Goal: Task Accomplishment & Management: Use online tool/utility

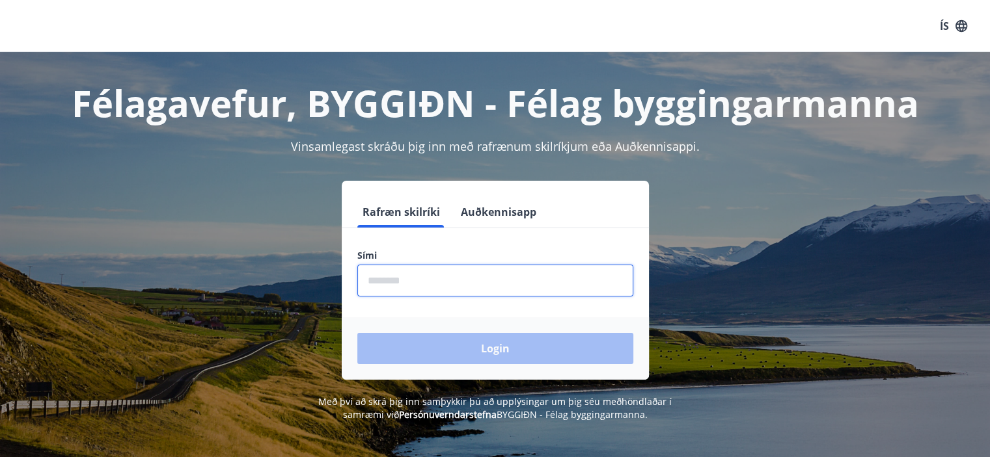
click at [478, 291] on input "phone" at bounding box center [495, 281] width 276 height 32
type input "********"
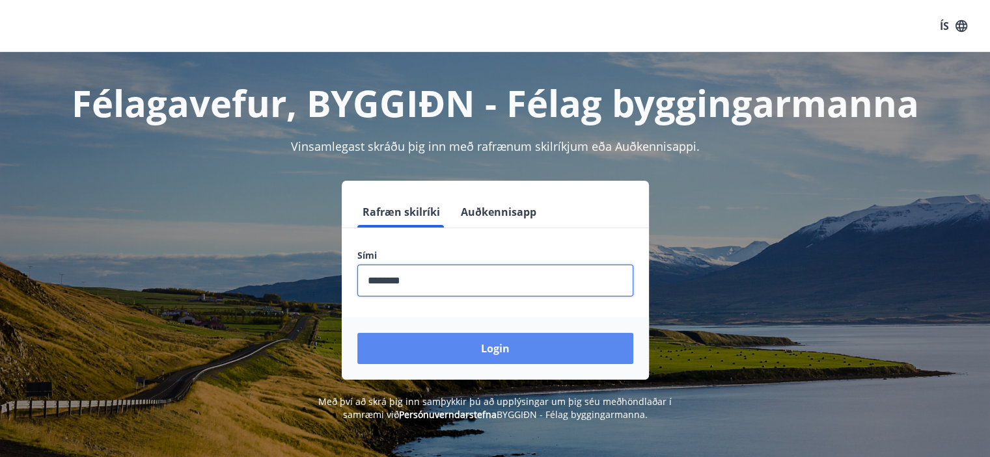
click at [487, 346] on button "Login" at bounding box center [495, 348] width 276 height 31
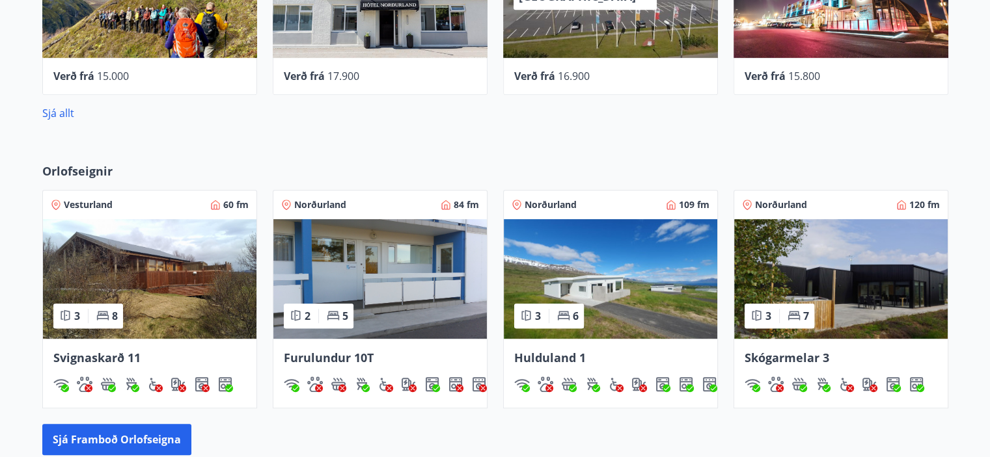
scroll to position [692, 0]
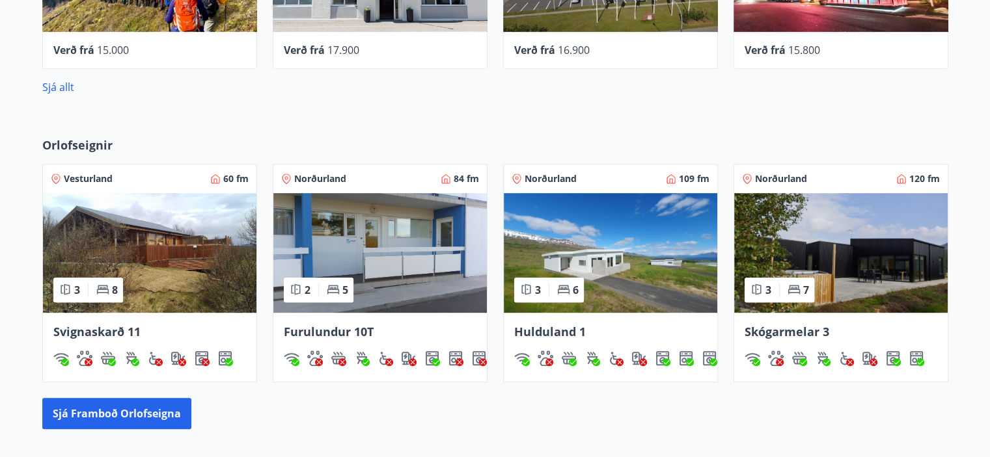
click at [788, 329] on span "Skógarmelar 3" at bounding box center [786, 332] width 85 height 16
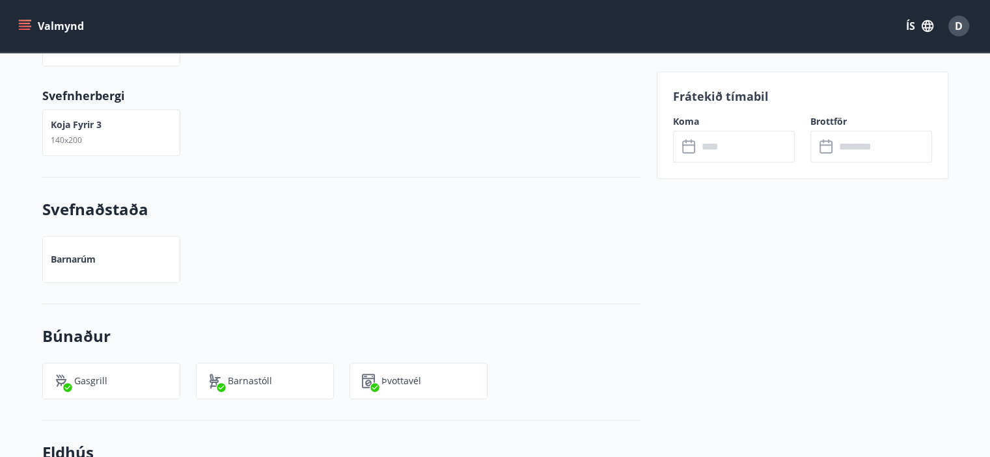
scroll to position [210, 0]
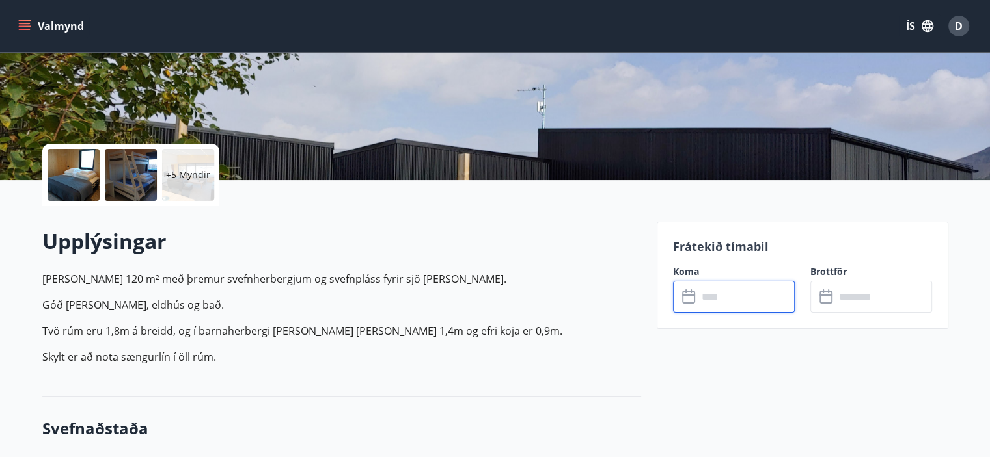
click at [742, 295] on input "text" at bounding box center [746, 297] width 97 height 32
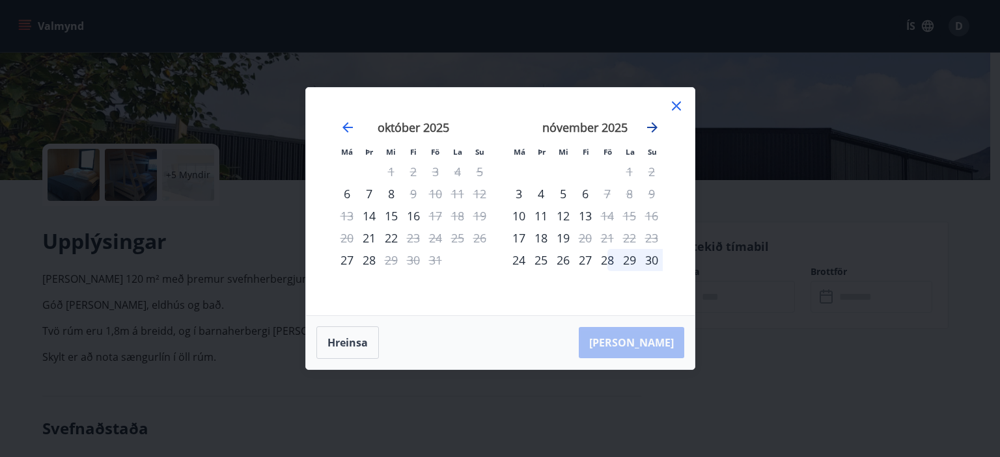
click at [651, 122] on icon "Move forward to switch to the next month." at bounding box center [652, 128] width 16 height 16
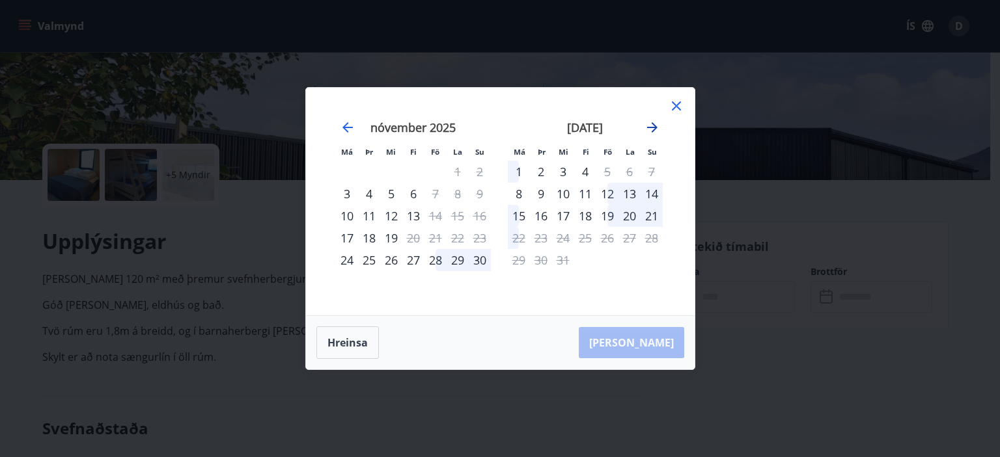
click at [651, 122] on icon "Move forward to switch to the next month." at bounding box center [652, 128] width 16 height 16
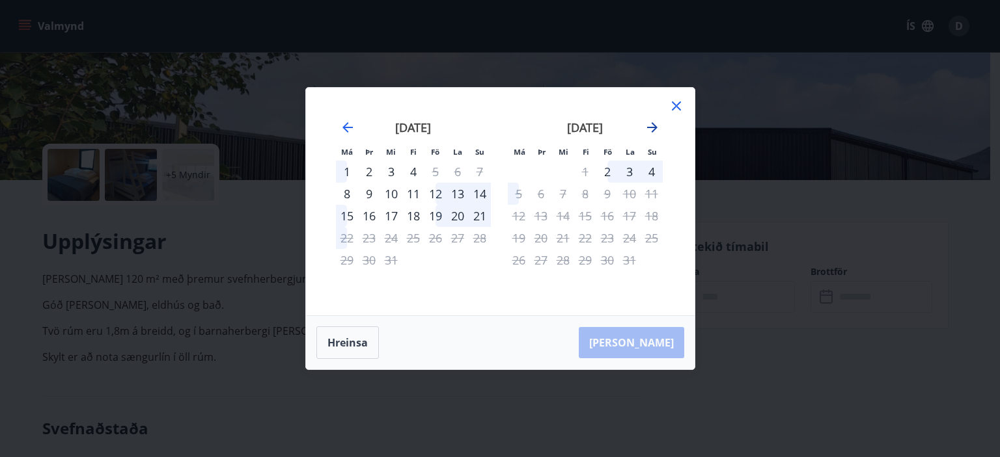
click at [651, 122] on icon "Move forward to switch to the next month." at bounding box center [652, 128] width 16 height 16
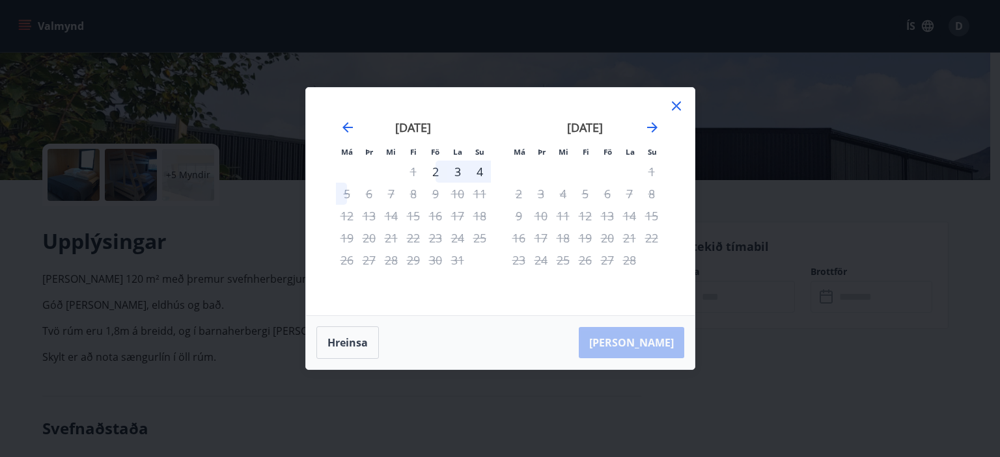
click at [677, 106] on icon at bounding box center [676, 106] width 16 height 16
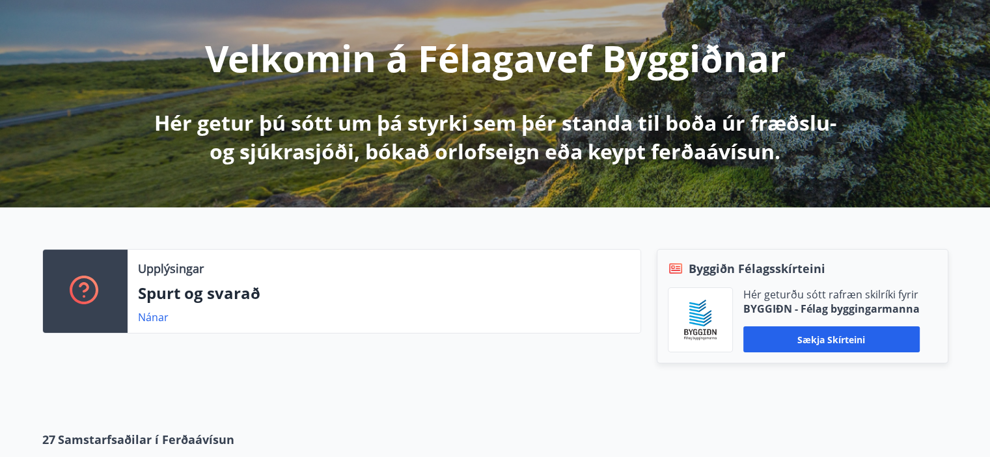
scroll to position [150, 0]
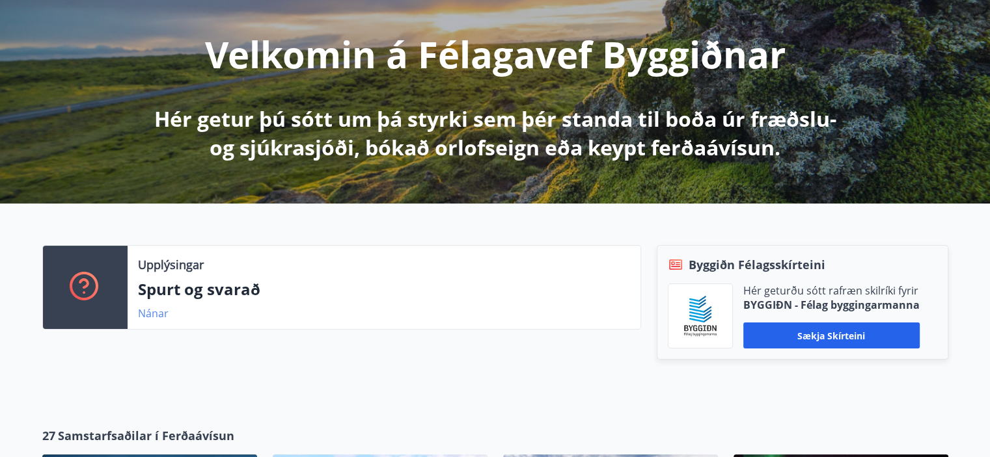
click at [154, 310] on link "Nánar" at bounding box center [153, 313] width 31 height 14
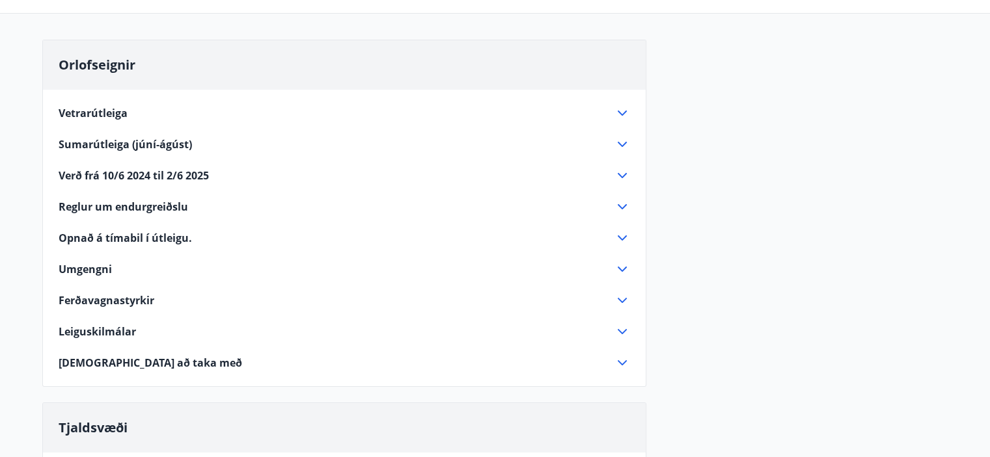
scroll to position [116, 0]
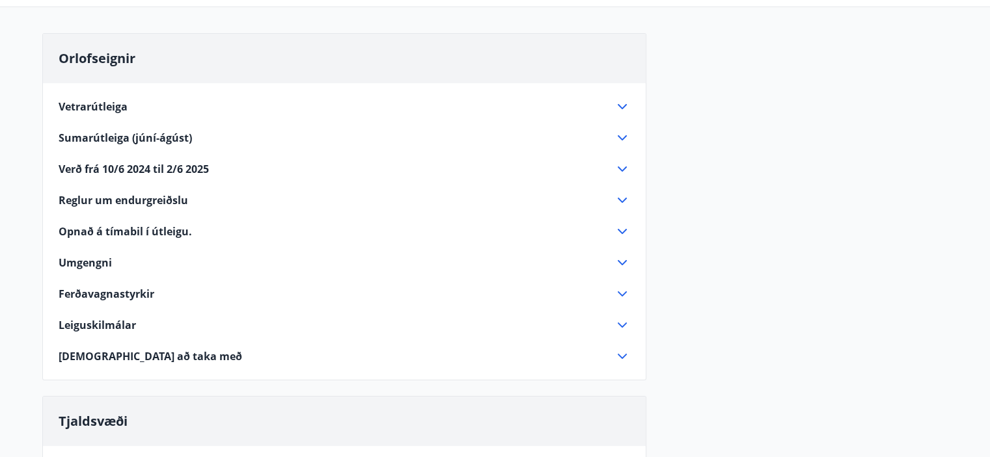
click at [619, 103] on icon at bounding box center [622, 107] width 16 height 16
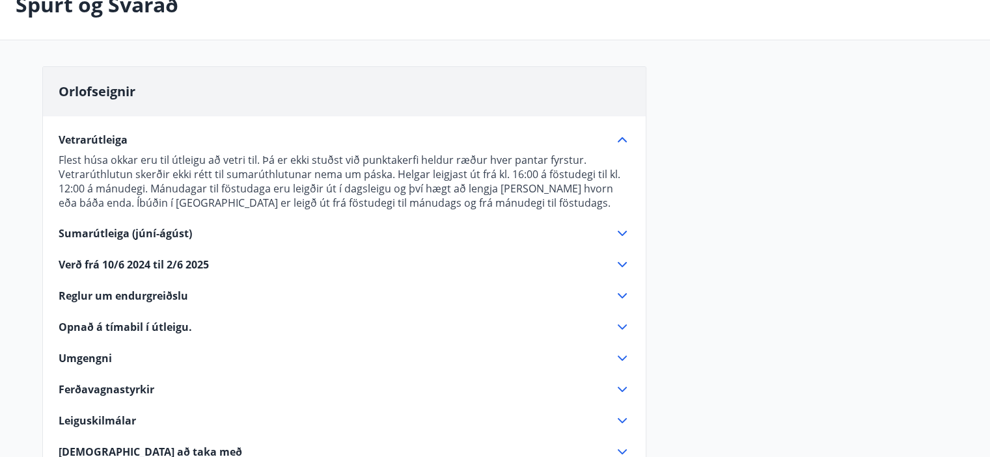
scroll to position [81, 0]
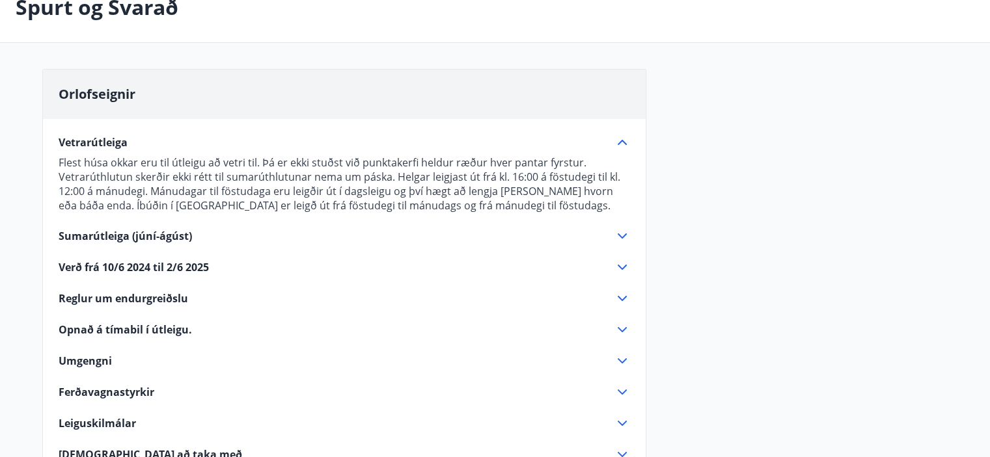
click at [621, 330] on icon at bounding box center [622, 329] width 9 height 5
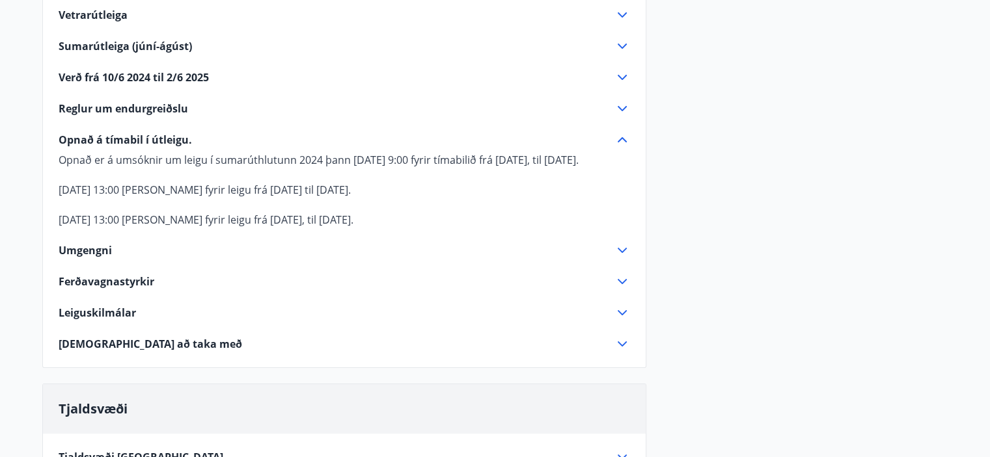
scroll to position [211, 0]
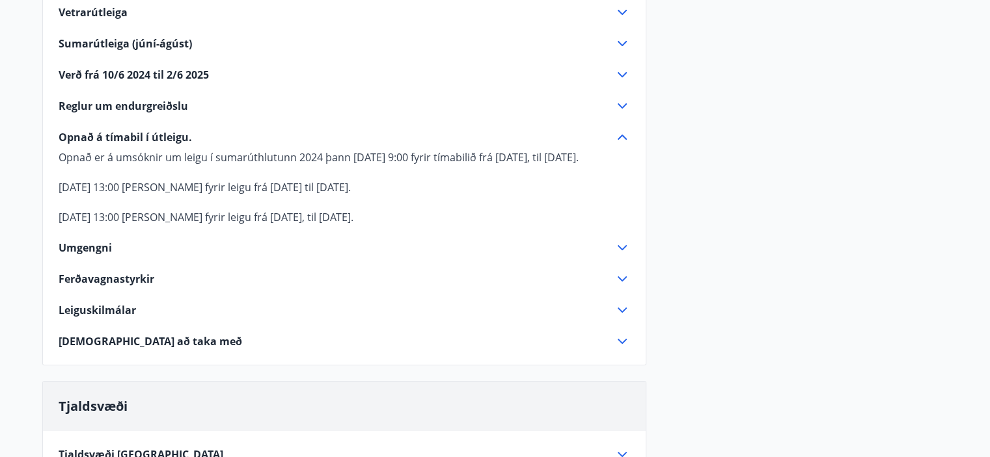
click at [653, 249] on div "Orlofseignir Vetrarútleiga Flest húsa okkar eru til útleigu að vetri til. Þá er…" at bounding box center [495, 442] width 906 height 1007
click at [621, 244] on icon at bounding box center [622, 248] width 16 height 16
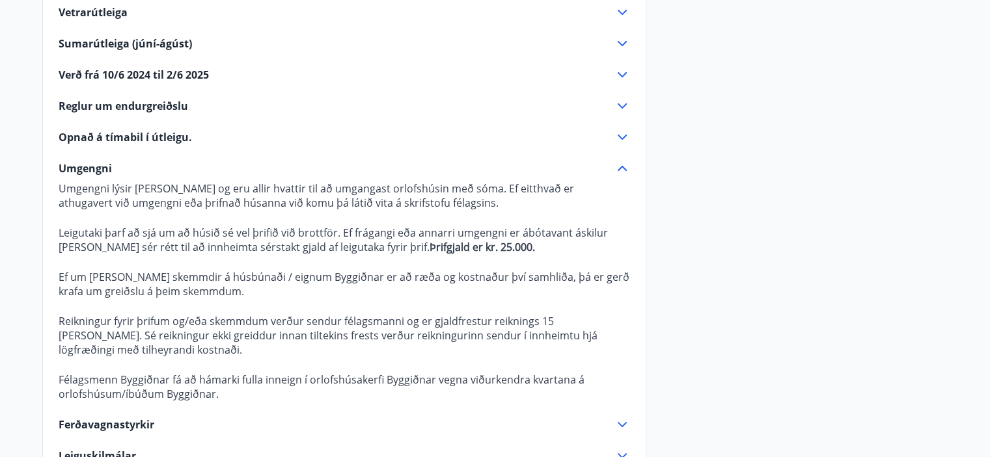
click at [622, 166] on icon at bounding box center [622, 168] width 9 height 5
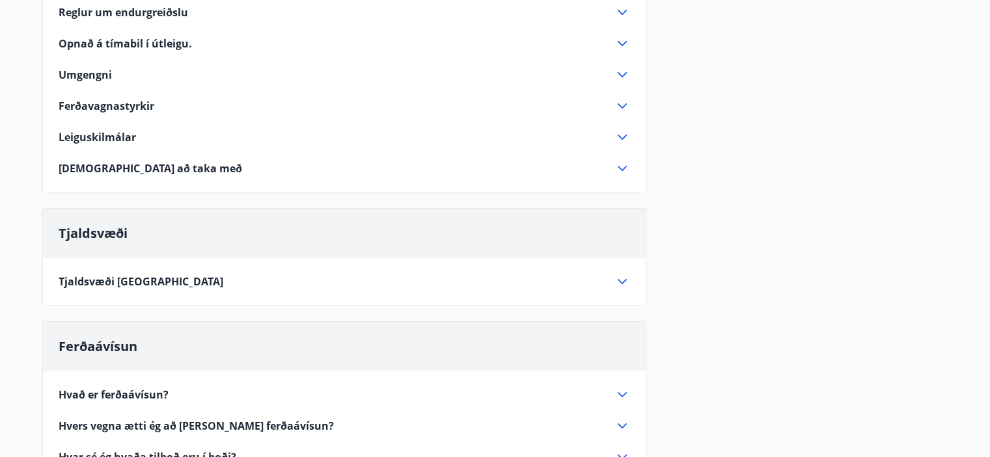
scroll to position [0, 0]
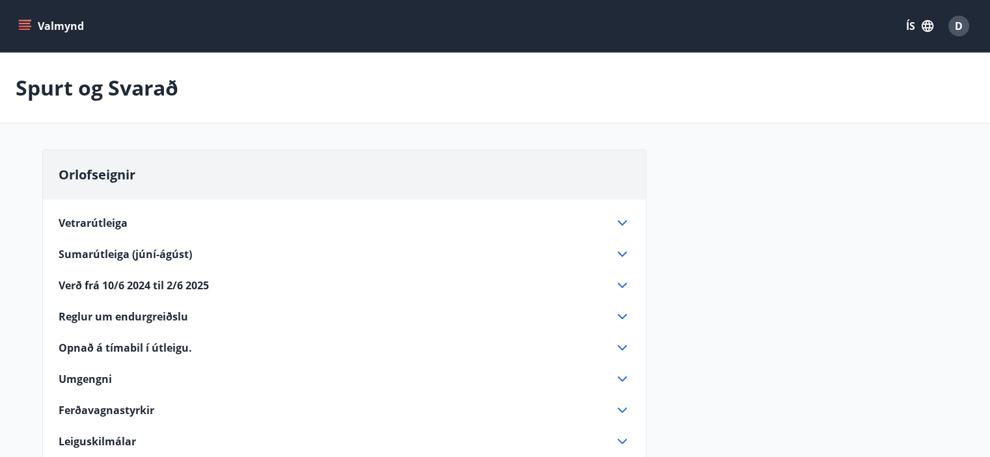
click at [18, 25] on icon "menu" at bounding box center [24, 26] width 13 height 13
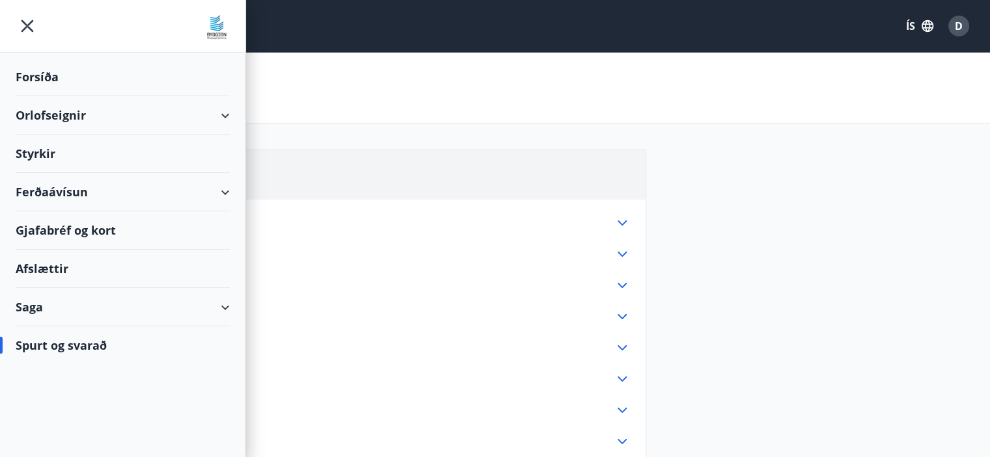
click at [213, 114] on div "Orlofseignir" at bounding box center [123, 115] width 214 height 38
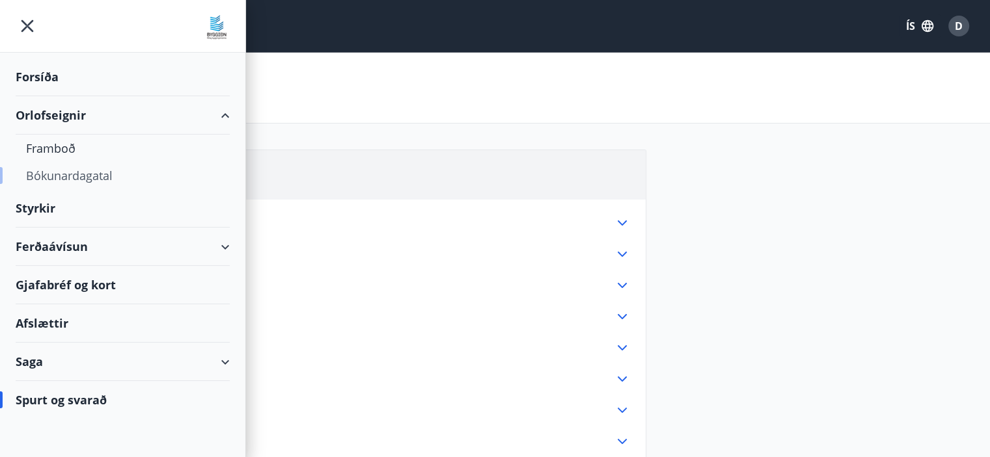
click at [75, 179] on div "Bókunardagatal" at bounding box center [122, 175] width 193 height 27
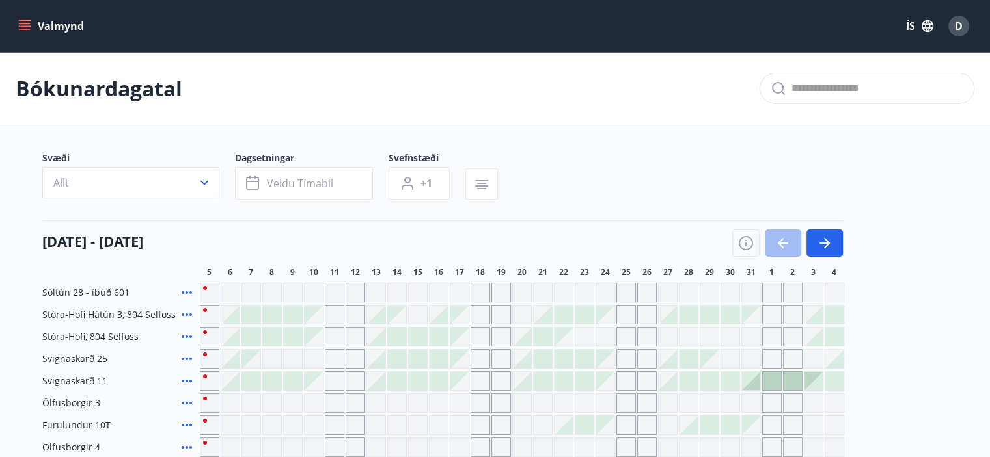
scroll to position [109, 0]
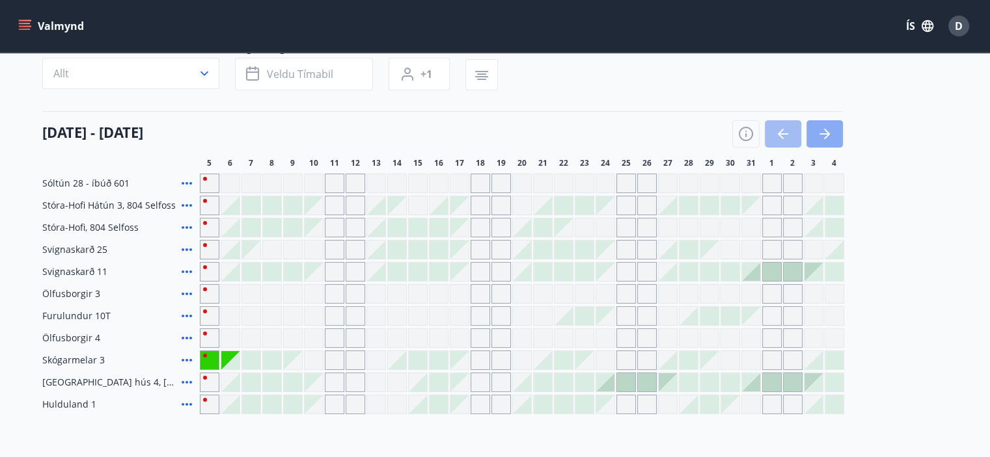
click at [821, 138] on icon "button" at bounding box center [825, 134] width 16 height 16
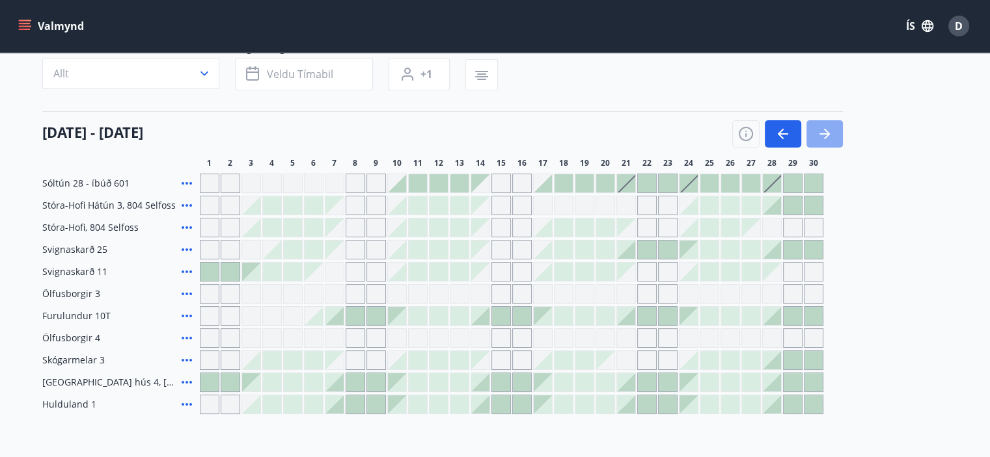
click at [821, 138] on icon "button" at bounding box center [825, 134] width 16 height 16
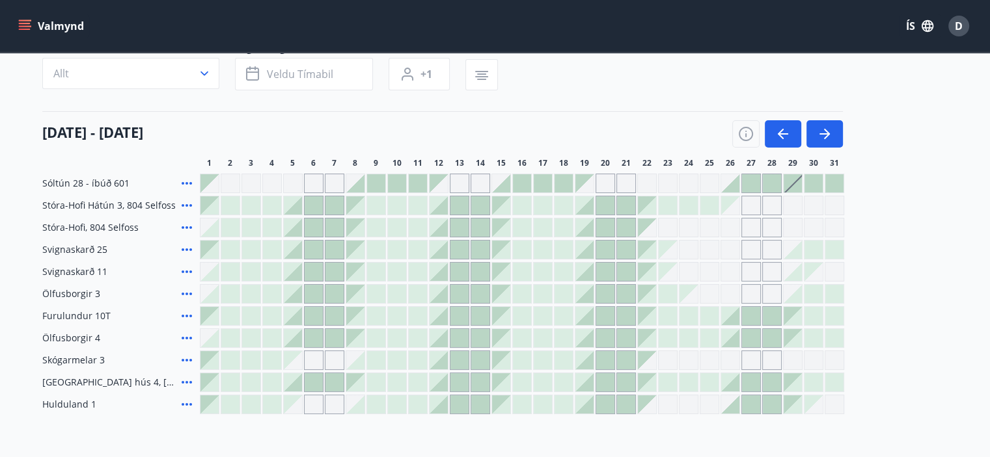
click at [830, 150] on div "[DATE] - [DATE] 1 2 3 4 5 6 7 8 9 10 11 12 13 14 15 16 17 18 19 20 21 22 23 24 …" at bounding box center [495, 139] width 906 height 57
click at [824, 127] on icon "button" at bounding box center [825, 134] width 16 height 16
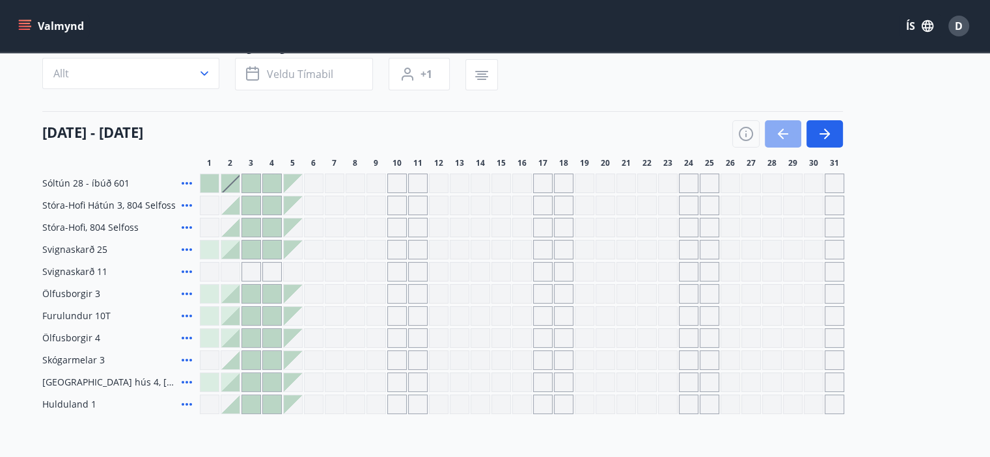
click at [772, 129] on button "button" at bounding box center [783, 133] width 36 height 27
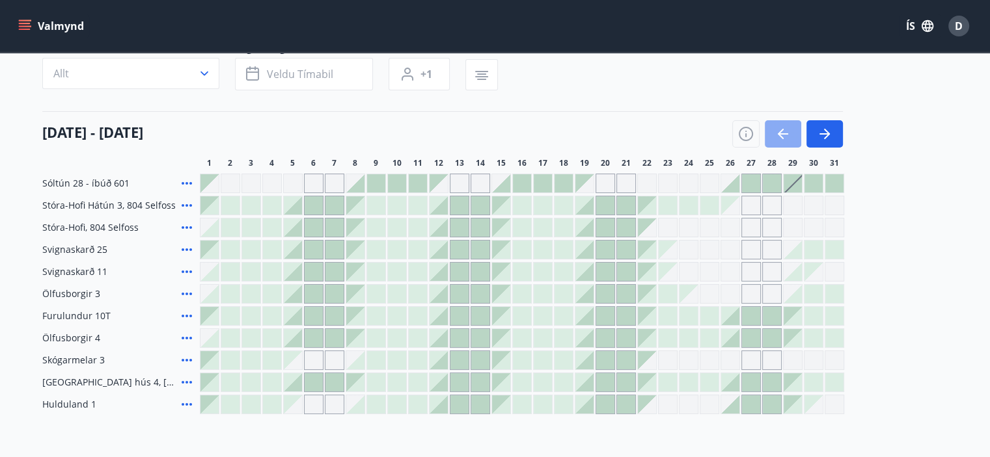
click at [772, 129] on button "button" at bounding box center [783, 133] width 36 height 27
click at [741, 137] on icon "button" at bounding box center [746, 134] width 16 height 16
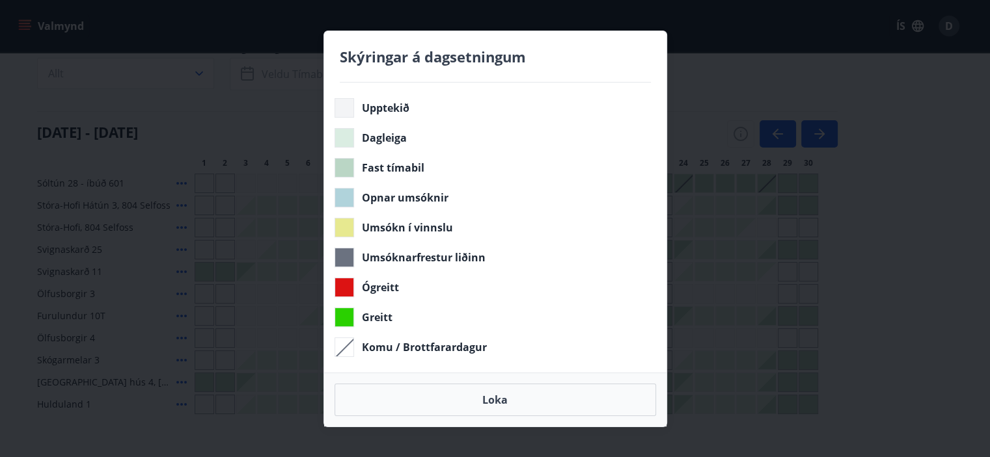
scroll to position [0, 0]
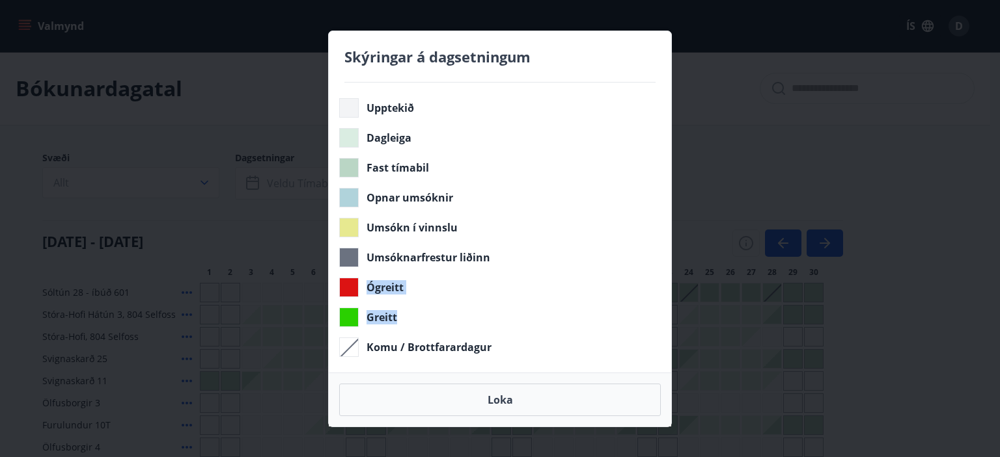
drag, startPoint x: 999, startPoint y: 151, endPoint x: 612, endPoint y: 260, distance: 402.3
click at [997, 310] on div "Skýringar á dagsetningum Upptekið Dagleiga Fast tímabil Opnar umsóknir Umsókn í…" at bounding box center [500, 228] width 1000 height 457
click at [612, 260] on div "Umsóknarfrestur liðinn" at bounding box center [497, 258] width 316 height 20
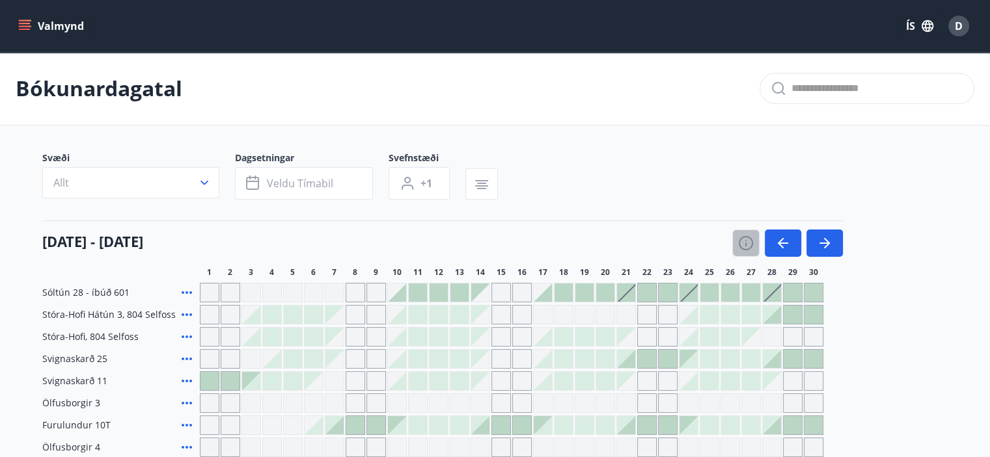
click at [745, 234] on button "button" at bounding box center [745, 243] width 27 height 27
click at [21, 25] on icon "menu" at bounding box center [24, 26] width 13 height 13
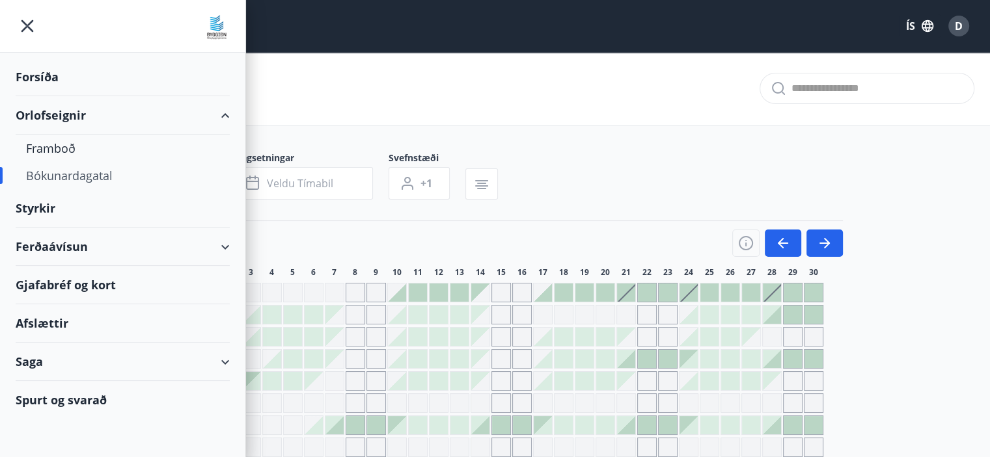
click at [64, 323] on div "Afslættir" at bounding box center [123, 324] width 214 height 38
